Goal: Use online tool/utility: Use online tool/utility

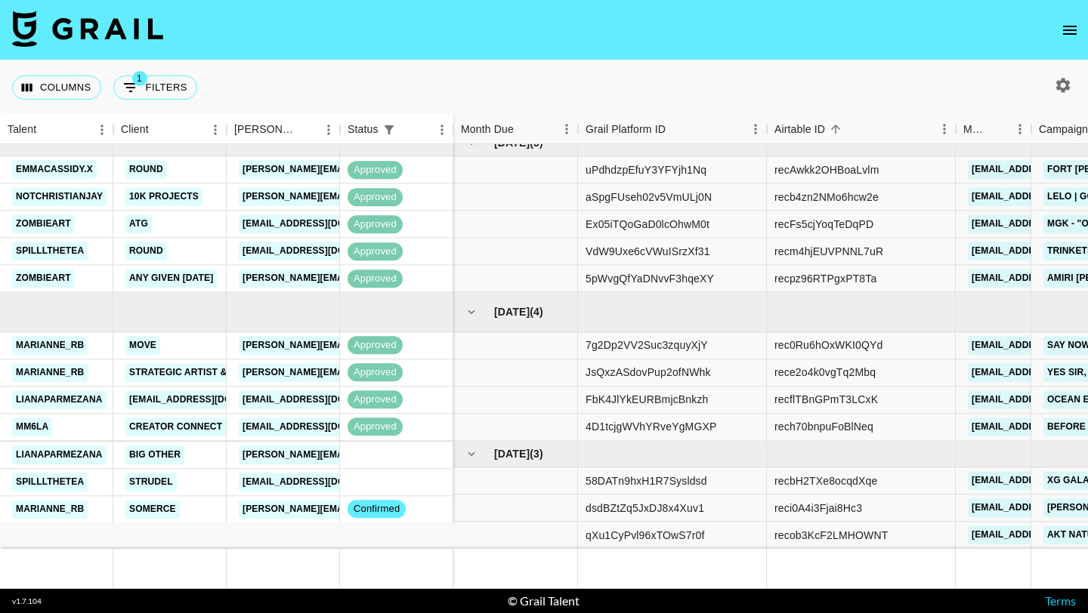
scroll to position [286, 0]
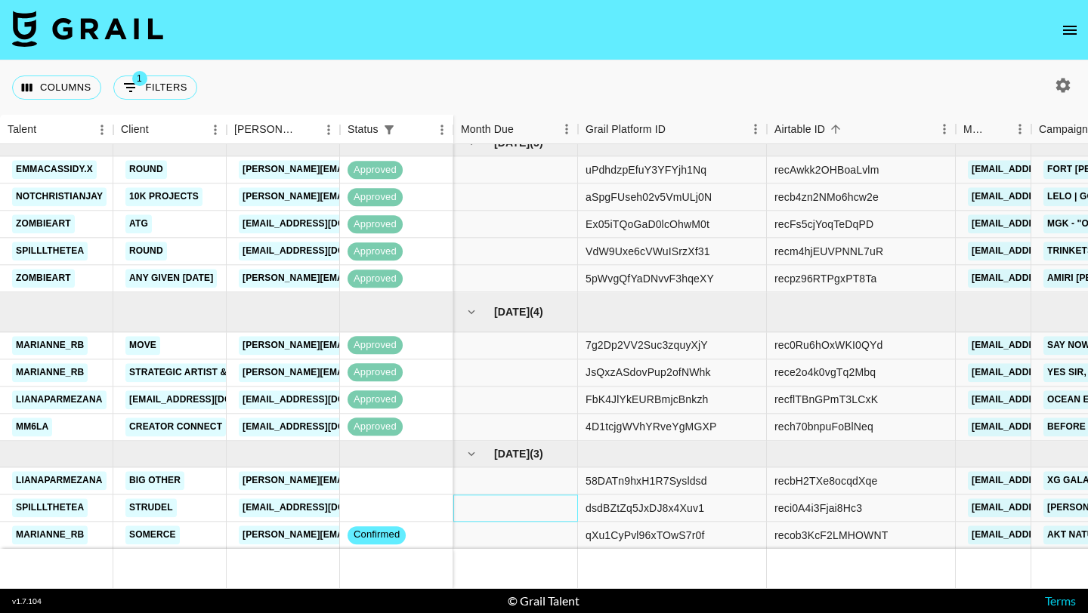
click at [552, 507] on div at bounding box center [515, 508] width 125 height 27
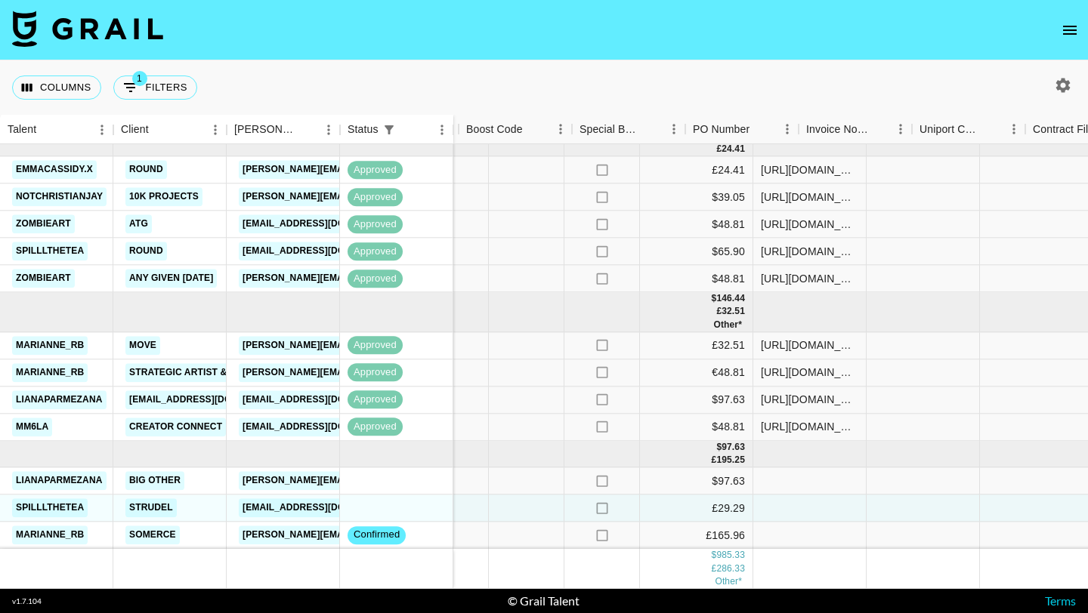
scroll to position [286, 2119]
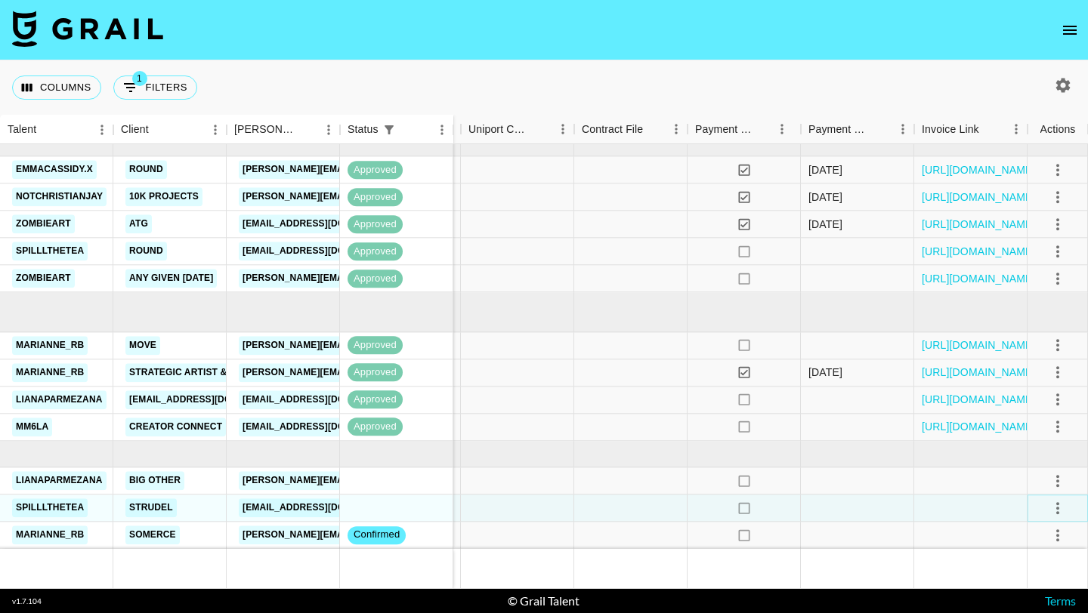
click at [1055, 499] on icon "select merge strategy" at bounding box center [1058, 508] width 18 height 18
click at [1034, 375] on li "Confirm" at bounding box center [1039, 367] width 98 height 27
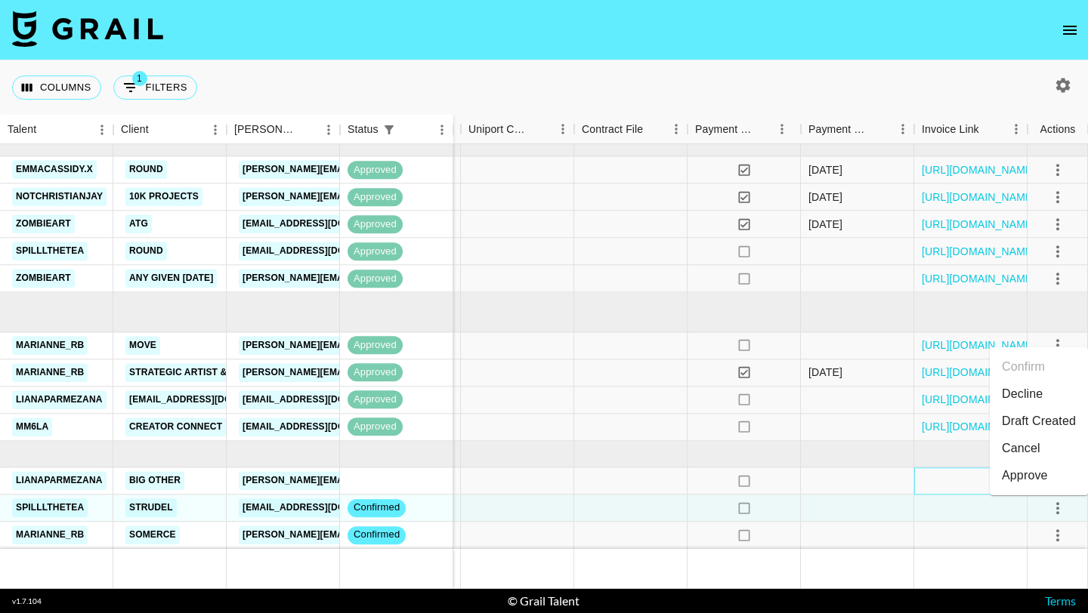
click at [949, 483] on div at bounding box center [970, 481] width 113 height 27
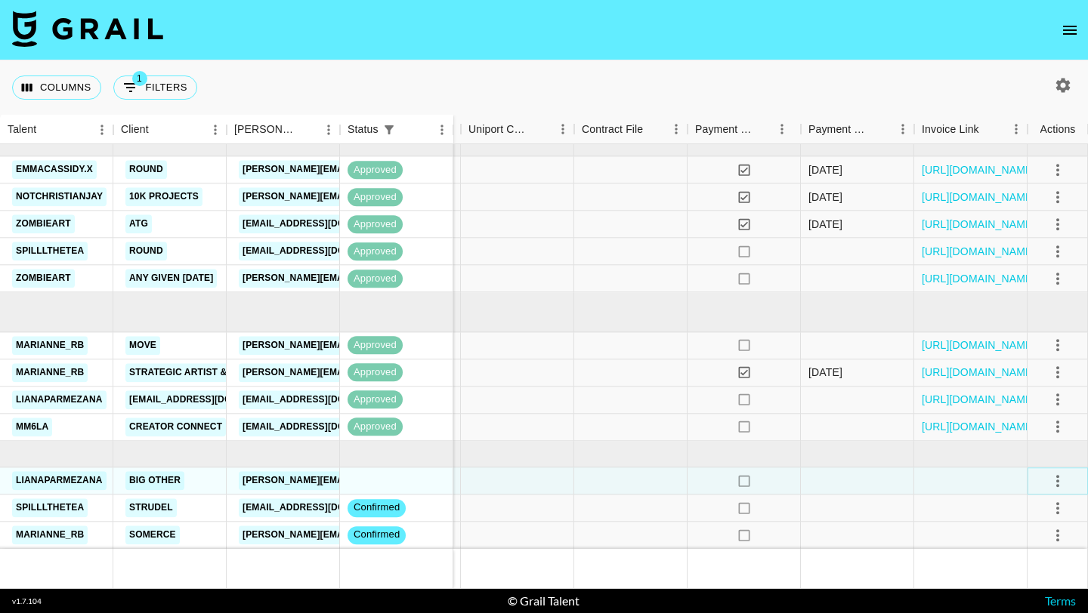
click at [1062, 484] on icon "select merge strategy" at bounding box center [1058, 481] width 18 height 18
click at [1024, 341] on li "Confirm" at bounding box center [1039, 339] width 98 height 27
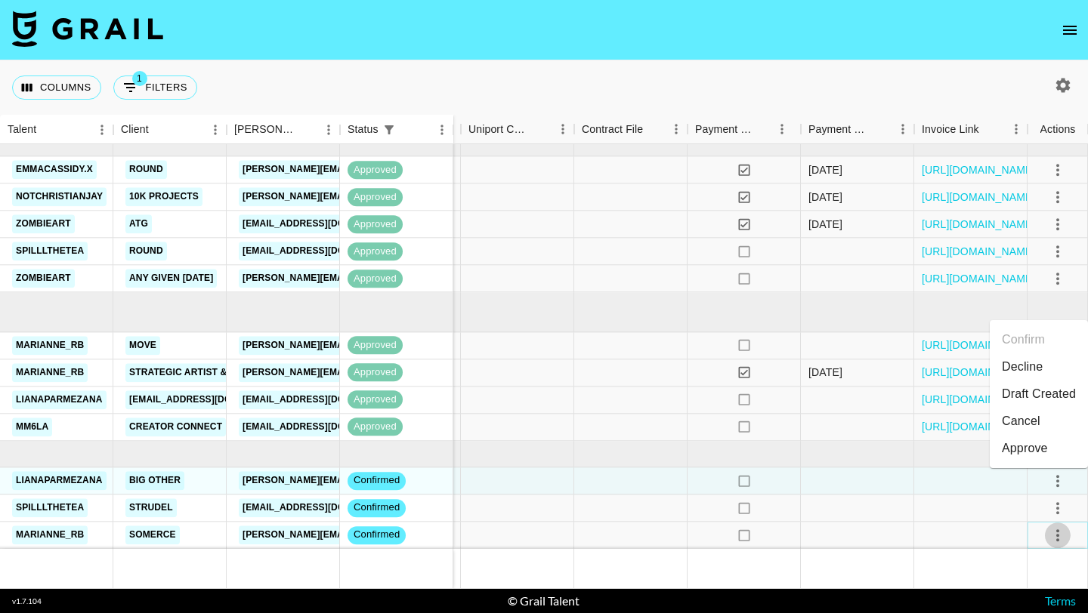
click at [1058, 530] on icon "select merge strategy" at bounding box center [1057, 536] width 3 height 12
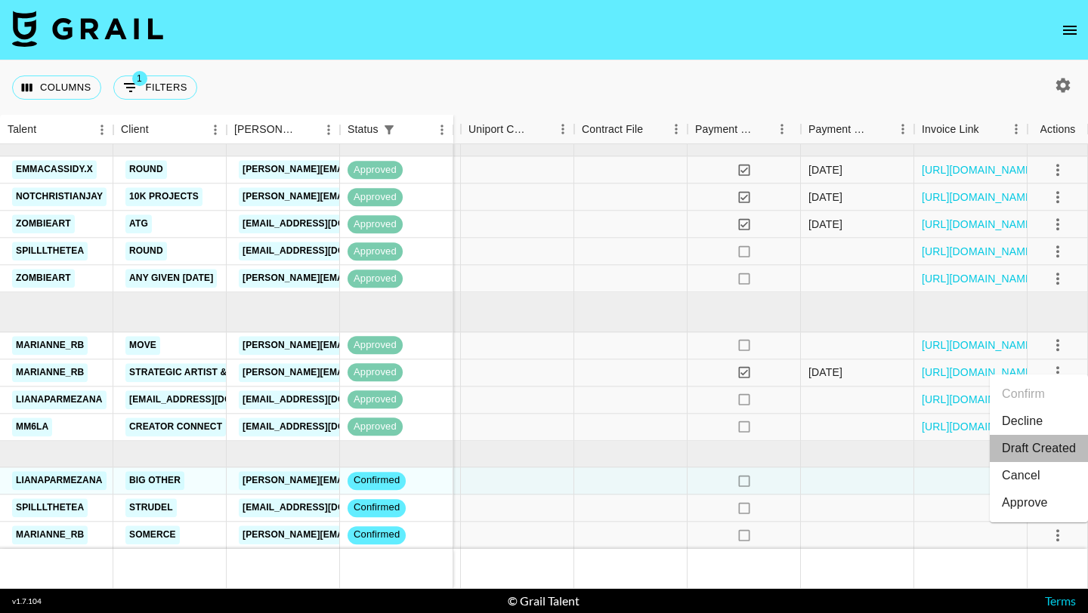
click at [1047, 437] on li "Draft Created" at bounding box center [1039, 448] width 98 height 27
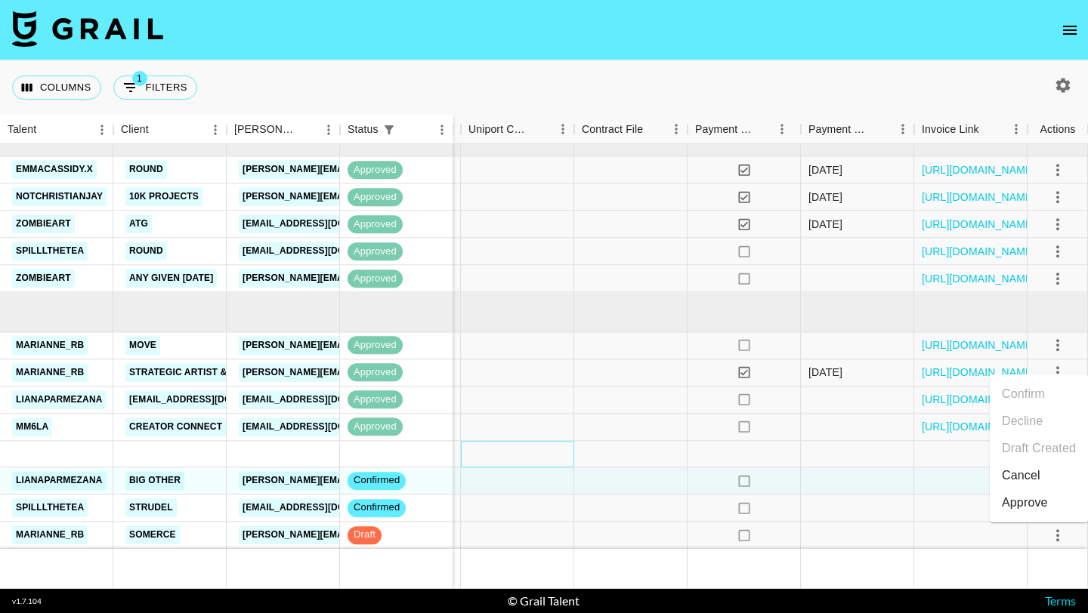
click at [563, 447] on div at bounding box center [517, 454] width 113 height 26
